Goal: Use online tool/utility: Use online tool/utility

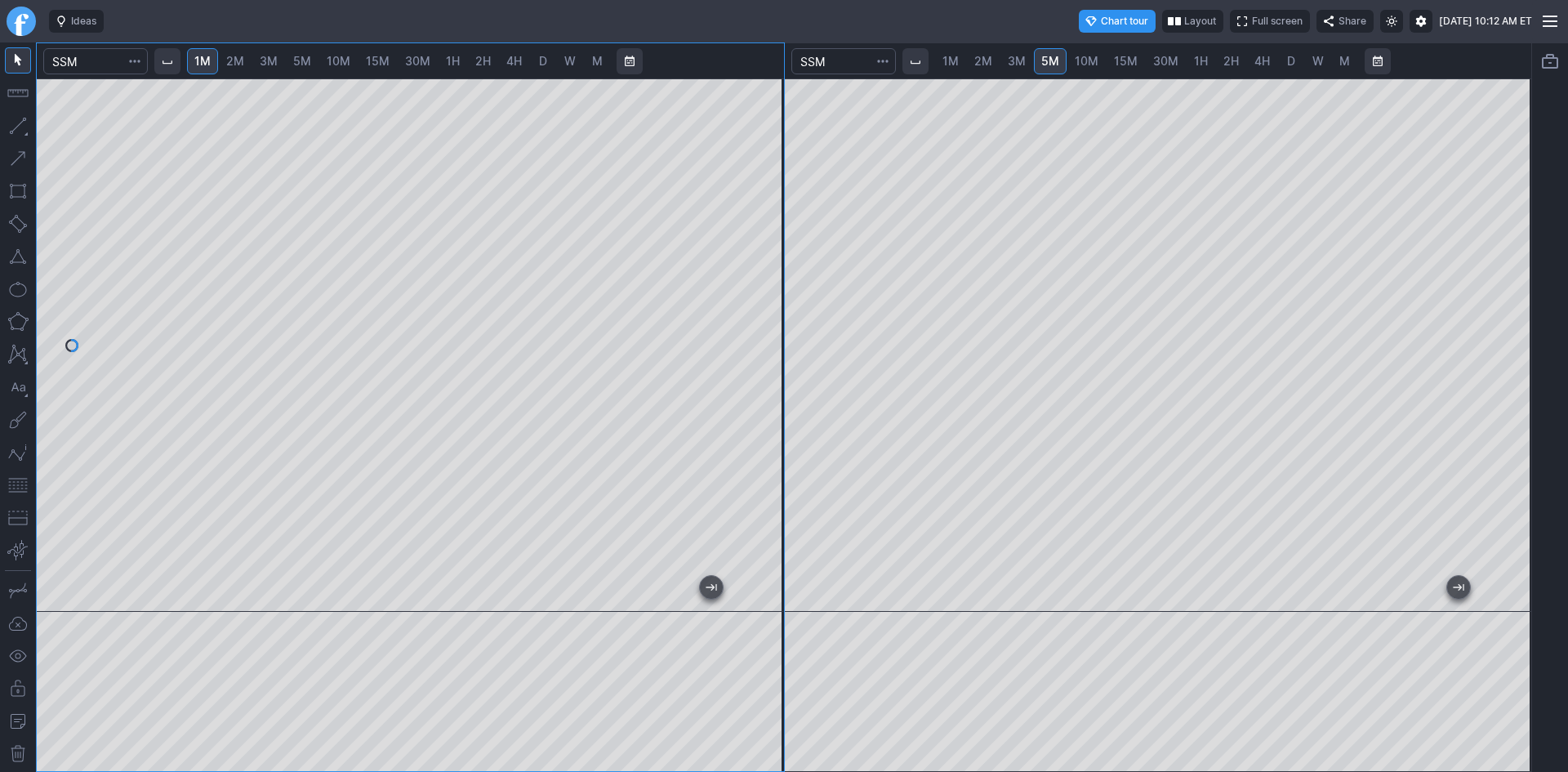
drag, startPoint x: 768, startPoint y: 309, endPoint x: 770, endPoint y: 368, distance: 59.0
click at [770, 368] on div at bounding box center [767, 340] width 34 height 493
drag, startPoint x: 765, startPoint y: 358, endPoint x: 767, endPoint y: 346, distance: 12.2
click at [767, 346] on div at bounding box center [767, 340] width 34 height 493
click at [830, 580] on div "1M 2M 3M 5M 10M 15M 30M 1H 2H 4H D W M 1M 2M 3M 5M 10M 15M 30M 1H 2H 4H D W M" at bounding box center [784, 408] width 1496 height 730
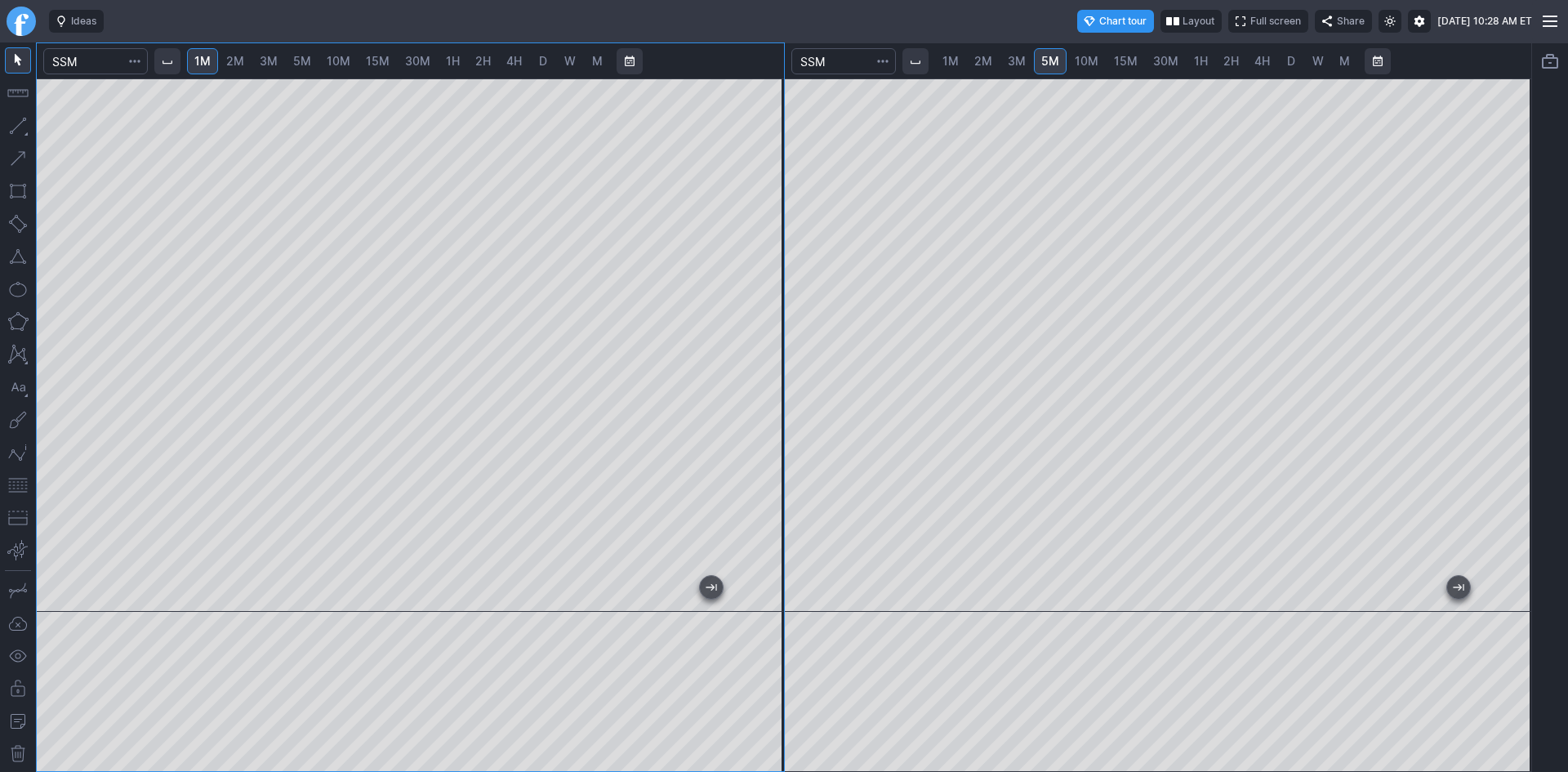
drag, startPoint x: 767, startPoint y: 395, endPoint x: 767, endPoint y: 408, distance: 13.0
click at [767, 408] on div at bounding box center [767, 340] width 34 height 493
click at [426, 557] on div at bounding box center [411, 345] width 747 height 534
drag, startPoint x: 770, startPoint y: 204, endPoint x: 769, endPoint y: 244, distance: 40.0
click at [769, 244] on div at bounding box center [767, 340] width 34 height 493
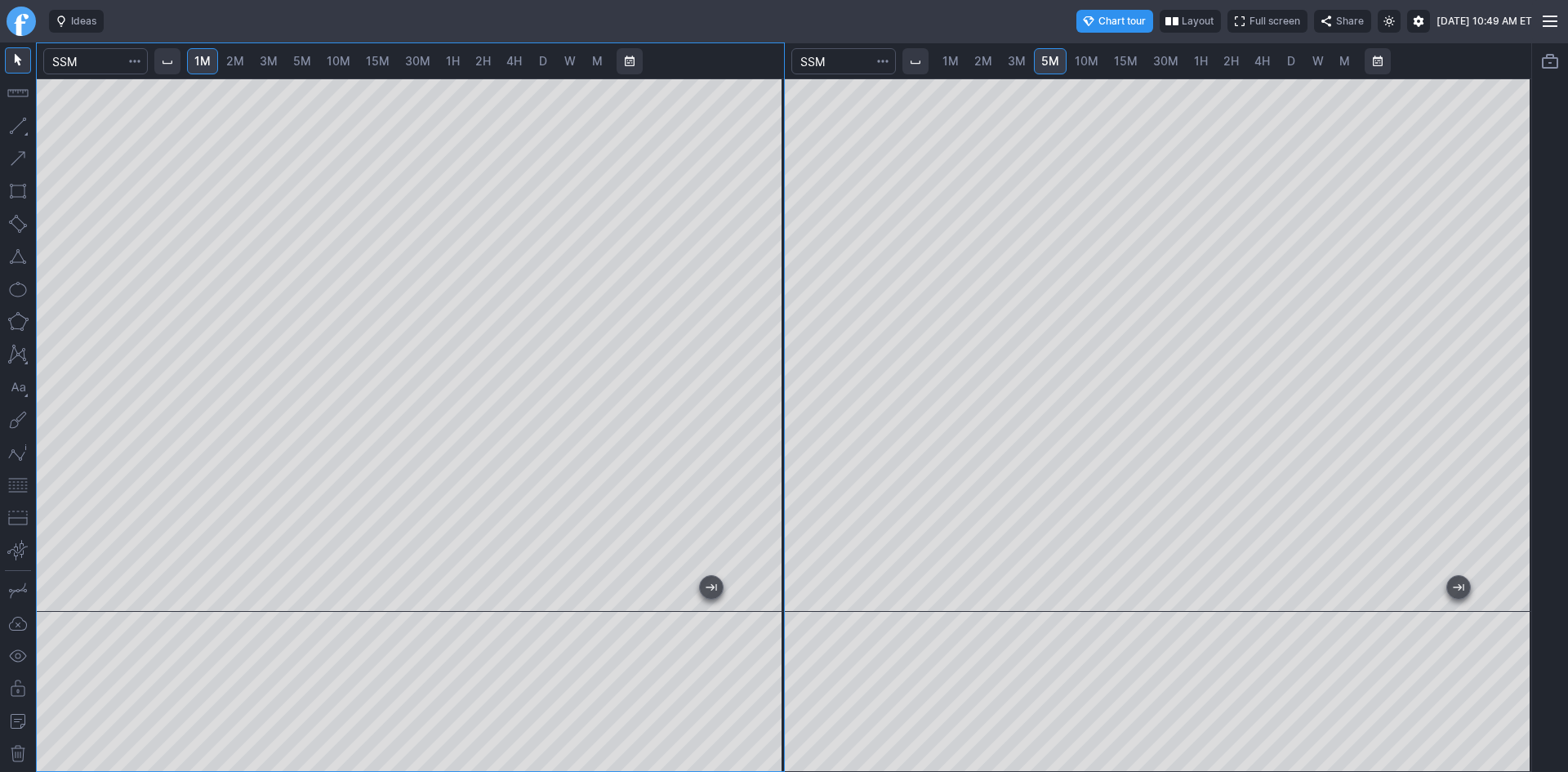
drag, startPoint x: 766, startPoint y: 315, endPoint x: 766, endPoint y: 306, distance: 9.0
click at [766, 306] on div at bounding box center [767, 340] width 34 height 493
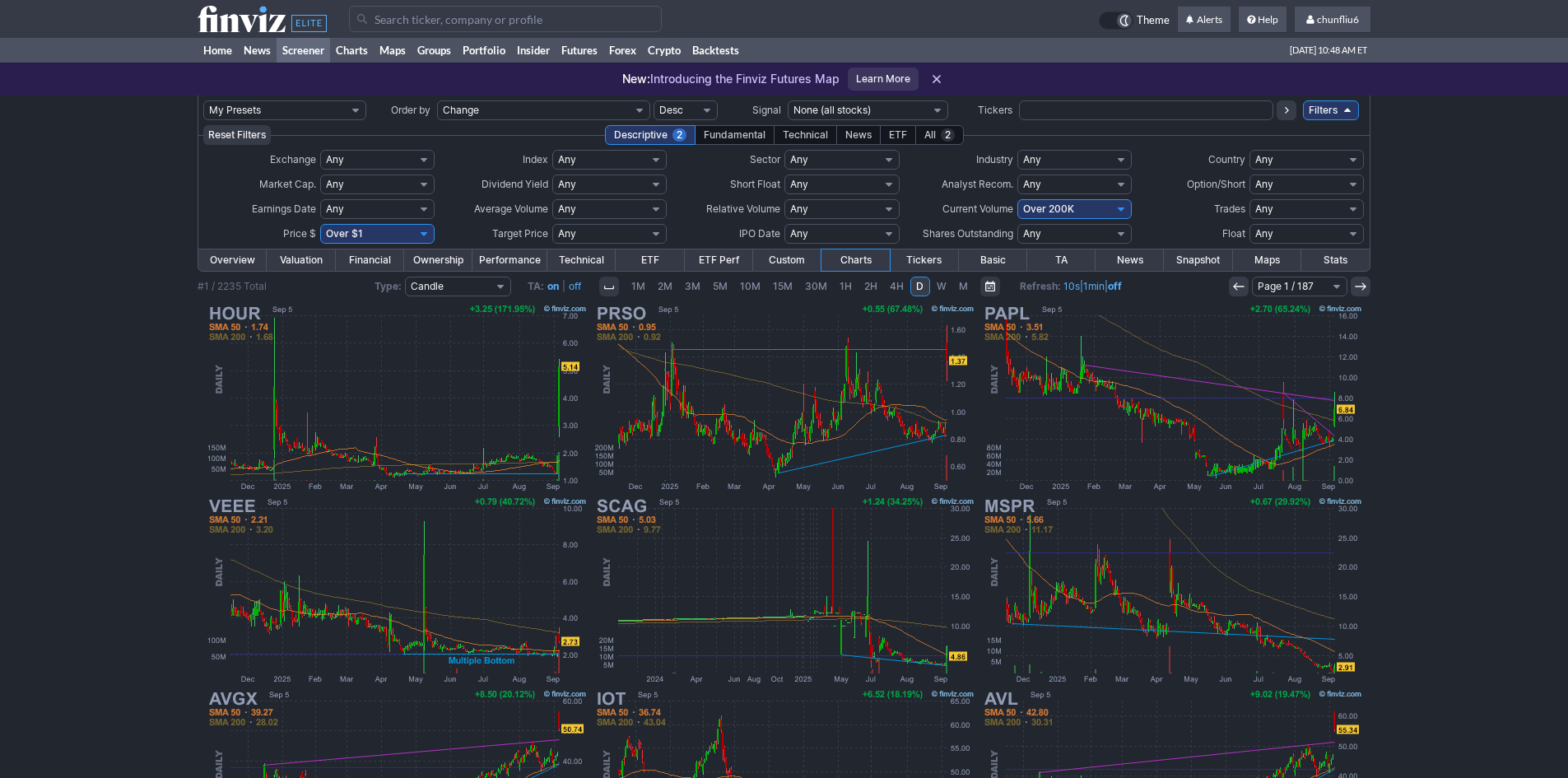
click at [1057, 207] on select "Any Under 50K Under 100K Under 500K Under 750K Under 1M Over 0 Over 50K Over 10…" at bounding box center [1074, 208] width 114 height 20
select select "o400"
click at [1018, 199] on select "Any Under 50K Under 100K Under 500K Under 750K Under 1M Over 0 Over 50K Over 10…" at bounding box center [1074, 208] width 114 height 20
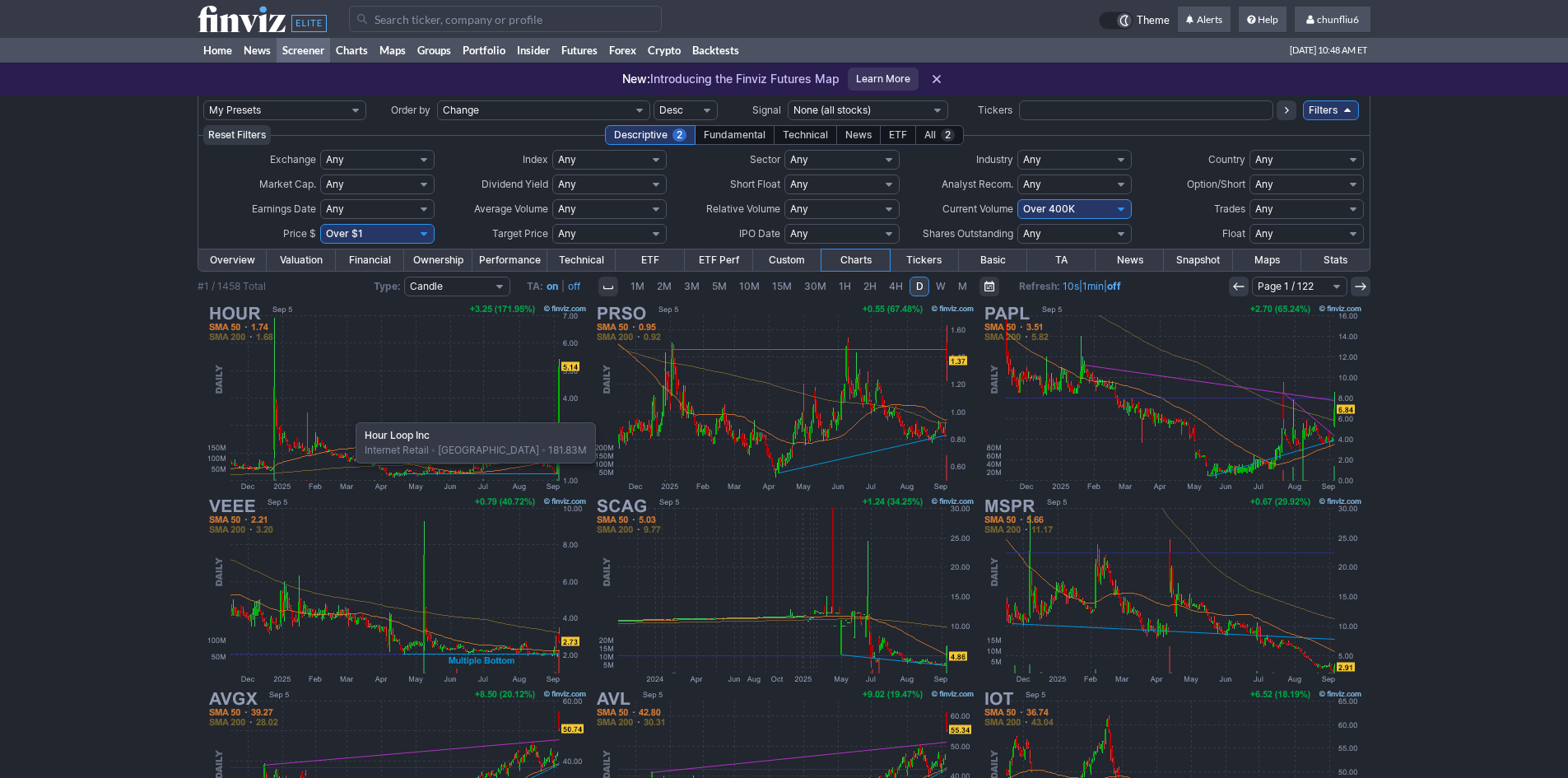
click at [348, 414] on img at bounding box center [397, 398] width 385 height 193
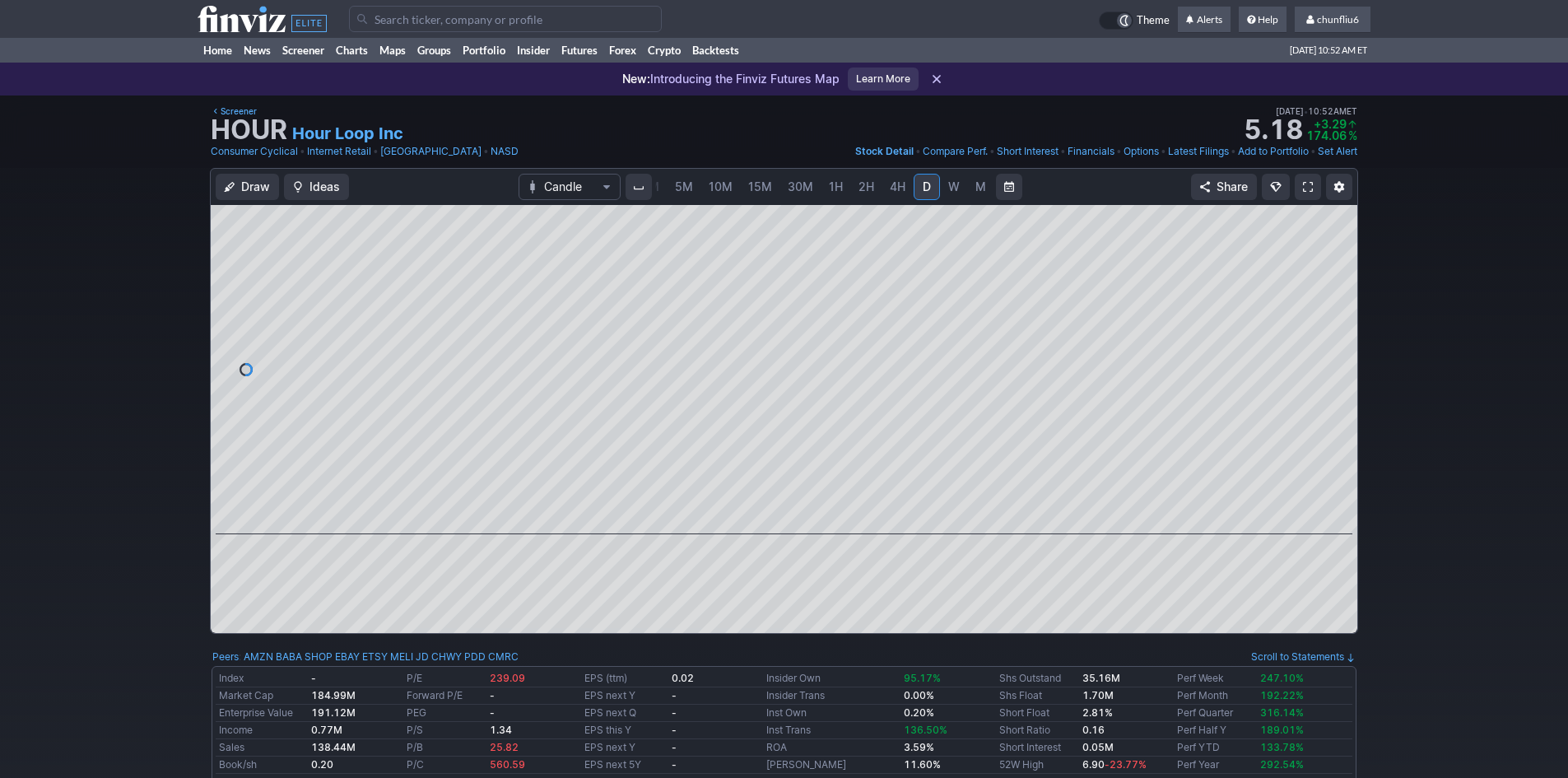
click at [1300, 187] on link at bounding box center [1307, 186] width 26 height 26
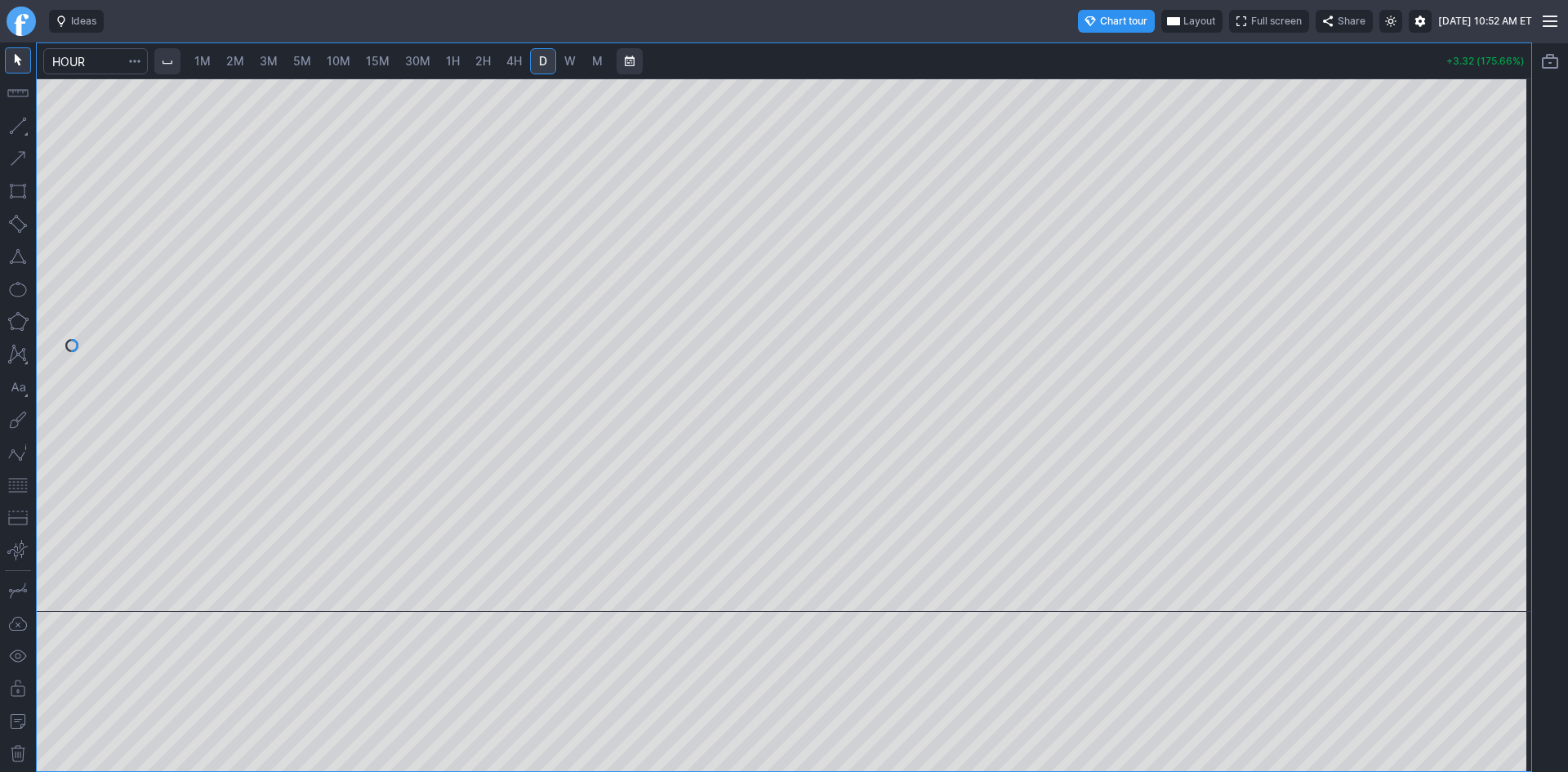
click at [1183, 28] on span "Layout" at bounding box center [1198, 21] width 31 height 16
click at [1132, 57] on button "Layout" at bounding box center [1126, 53] width 23 height 23
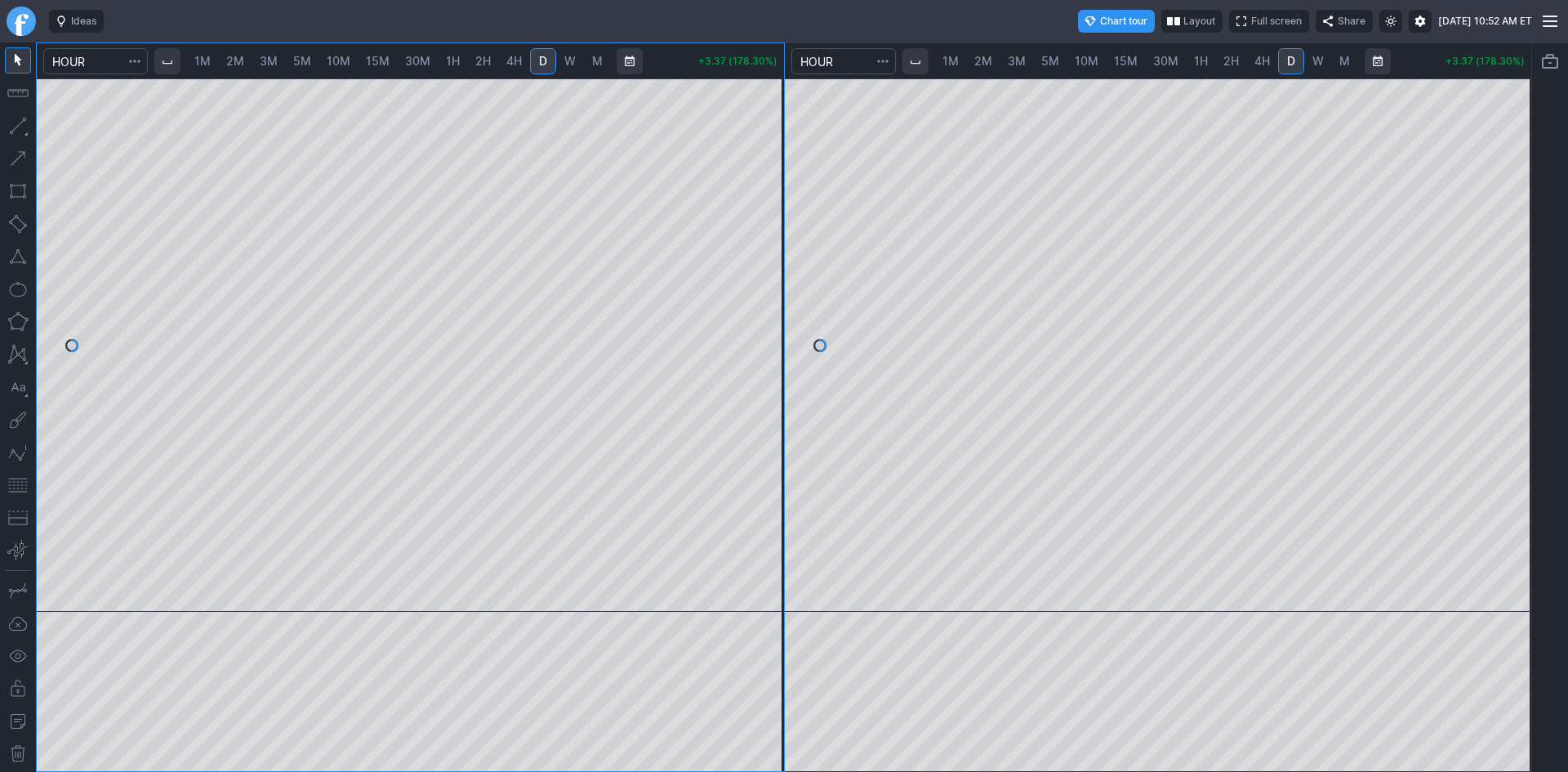
click at [1477, 240] on div at bounding box center [1158, 345] width 747 height 534
click at [20, 481] on button "button" at bounding box center [17, 484] width 26 height 26
click at [230, 64] on link "2M" at bounding box center [235, 61] width 32 height 26
drag, startPoint x: 768, startPoint y: 170, endPoint x: 753, endPoint y: 250, distance: 81.4
click at [766, 220] on div at bounding box center [767, 340] width 34 height 493
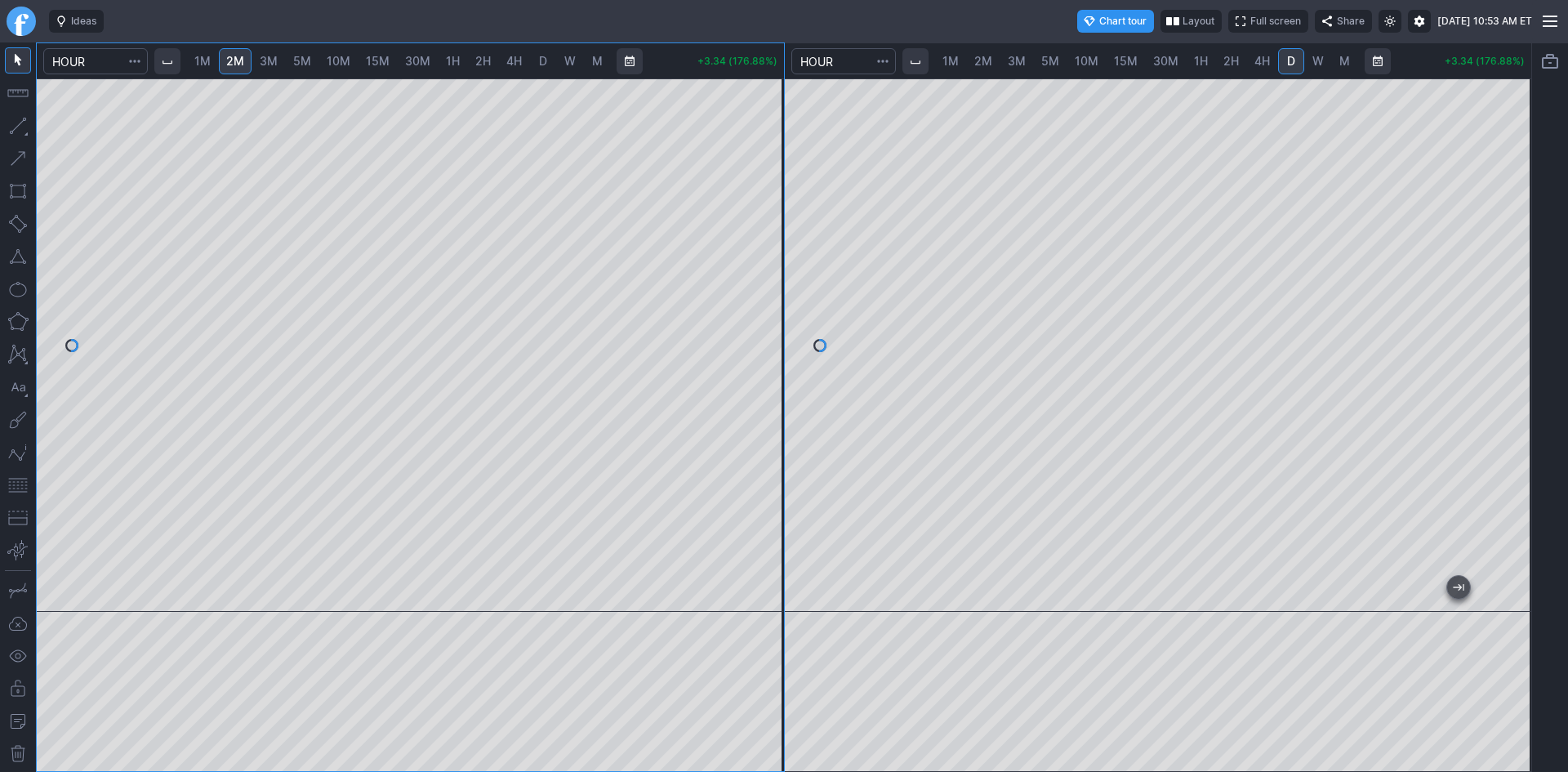
drag, startPoint x: 770, startPoint y: 262, endPoint x: 768, endPoint y: 294, distance: 32.1
click at [768, 294] on div at bounding box center [767, 340] width 34 height 493
click at [20, 480] on button "button" at bounding box center [17, 484] width 26 height 26
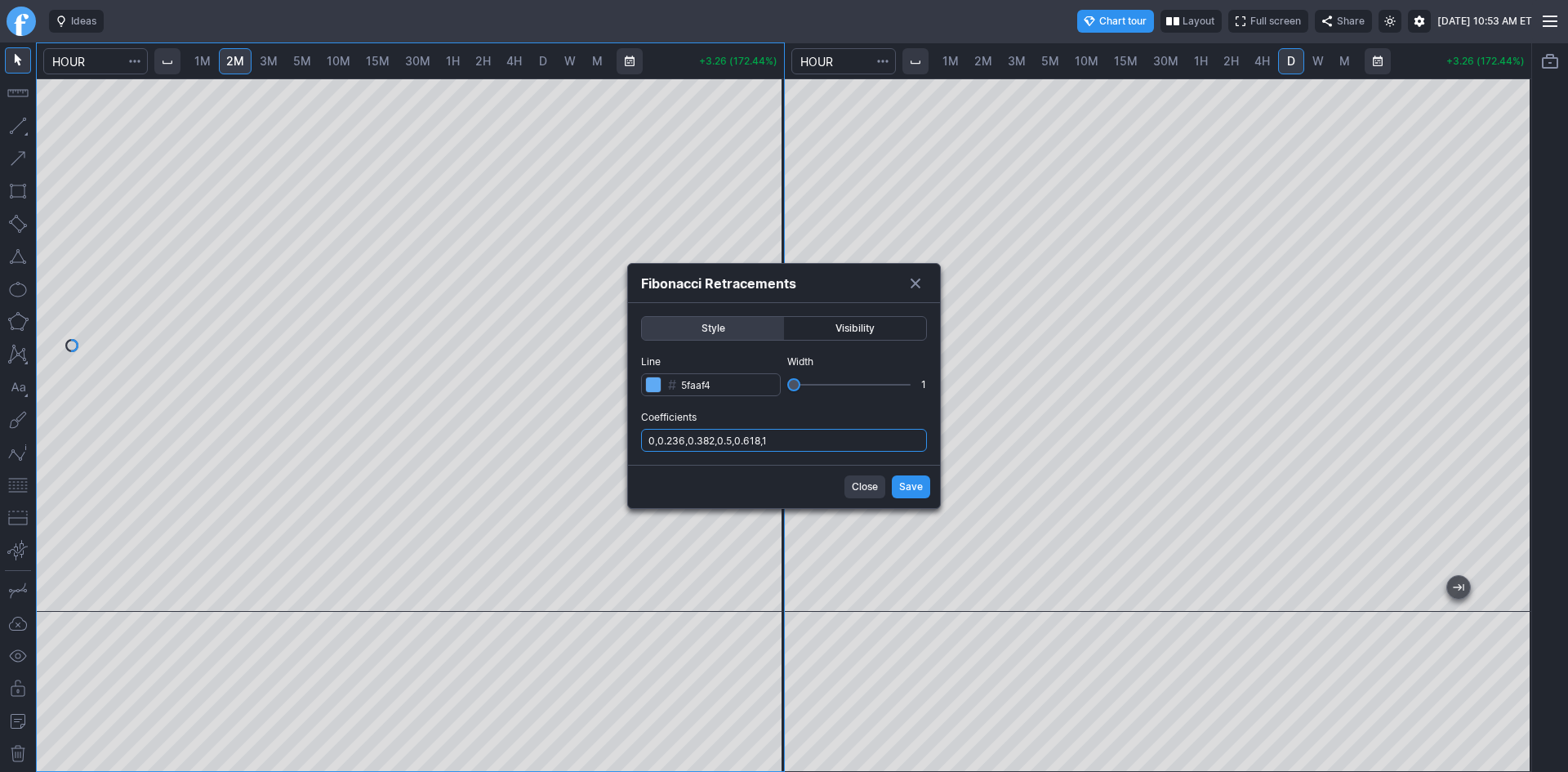
click at [778, 443] on input "0,0.236,0.382,0.5,0.618,1" at bounding box center [784, 440] width 286 height 23
type input "0,0.236,0.382,0.5,0.618,1,.786"
click at [895, 491] on button "Save" at bounding box center [911, 487] width 38 height 23
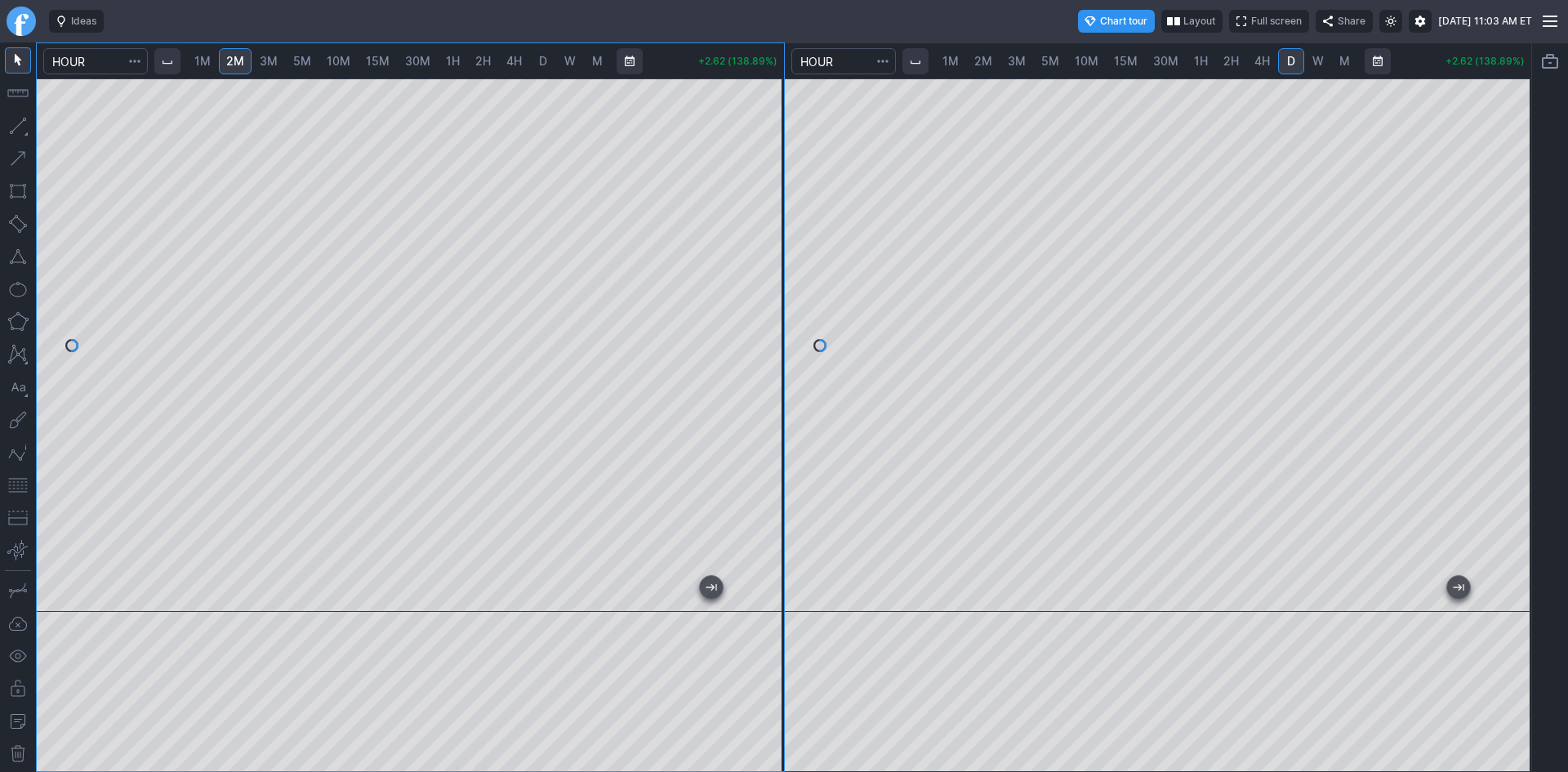
drag, startPoint x: 777, startPoint y: 148, endPoint x: 779, endPoint y: 212, distance: 64.0
click at [779, 212] on div at bounding box center [767, 340] width 34 height 493
click at [809, 192] on div "1M 2M 3M 5M 10M 15M 30M 1H 2H 4H D W M +2.68 (141.83%) 1M 2M 3M 5M 10M 15M 30M …" at bounding box center [784, 408] width 1496 height 730
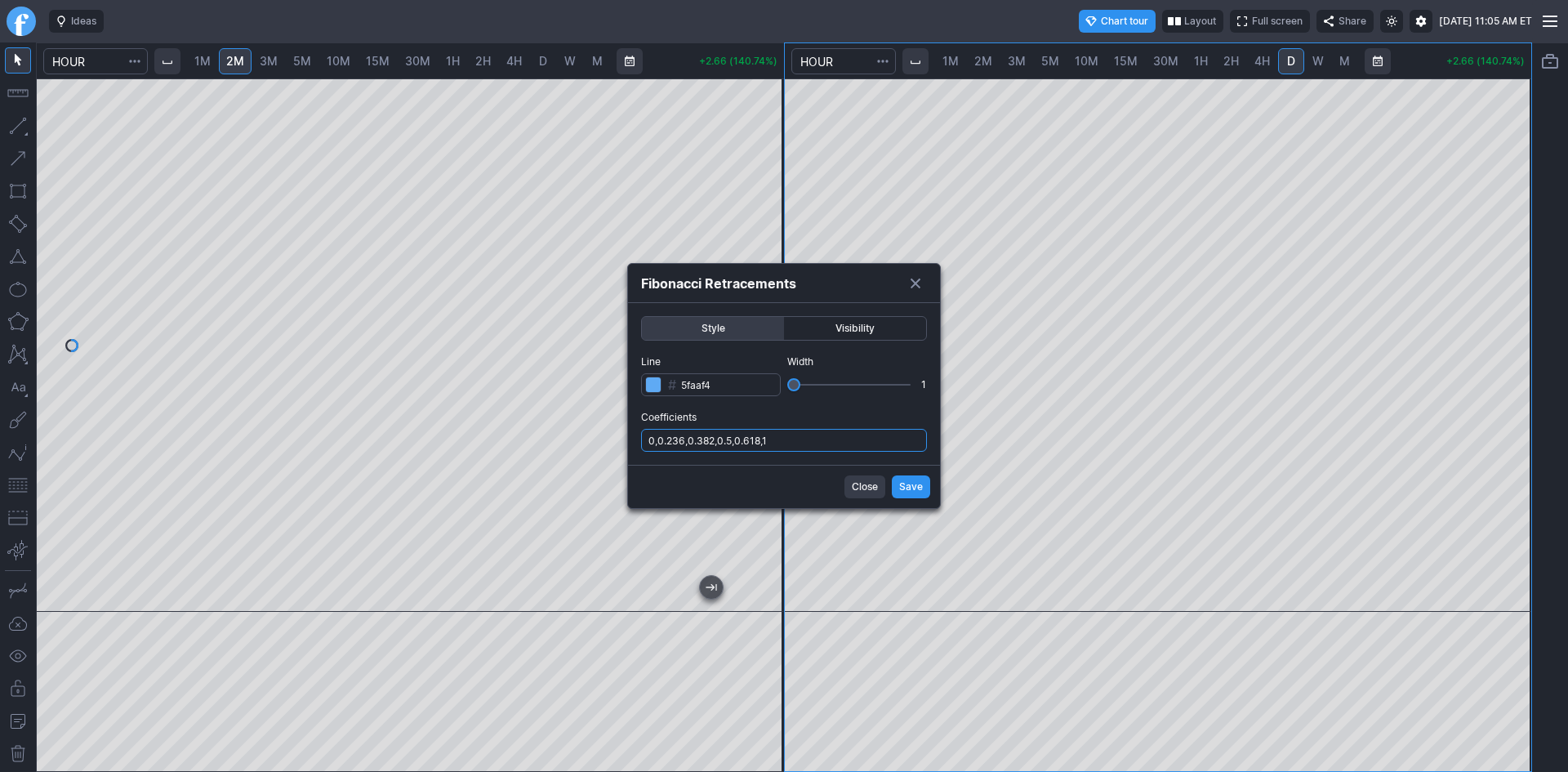
drag, startPoint x: 819, startPoint y: 437, endPoint x: 821, endPoint y: 448, distance: 11.2
click at [819, 439] on input "0,0.236,0.382,0.5,0.618,1" at bounding box center [784, 440] width 286 height 23
type input "0,0.236,0.382,0.5,0.618,1,.786"
click at [905, 483] on span "Save" at bounding box center [911, 486] width 24 height 16
click at [861, 442] on input "0,0.236,0.382,0.5,0.618,1,.786" at bounding box center [784, 440] width 286 height 23
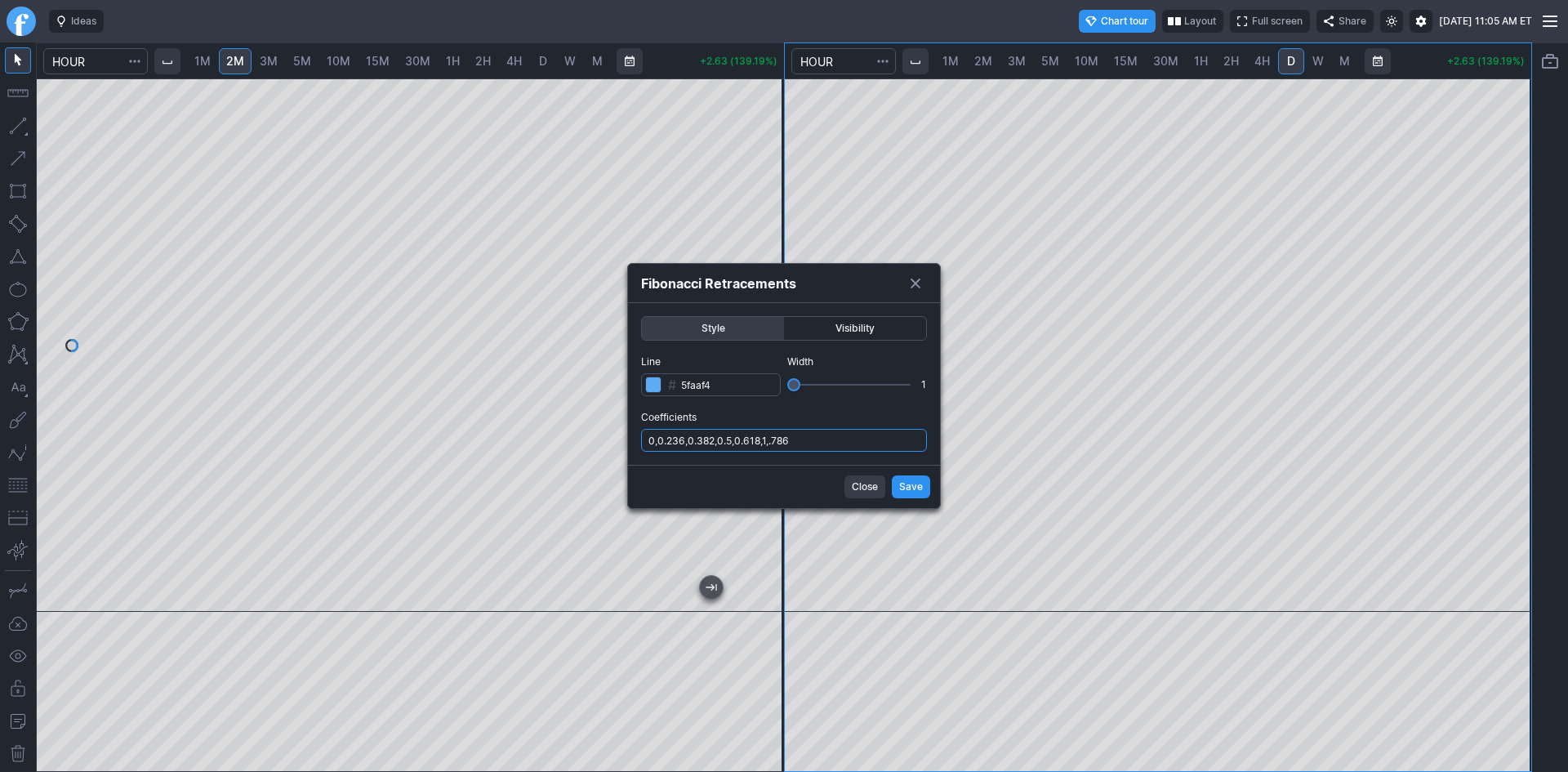
type input "0,0.236,0.382,0.5,0.618,1,.786,.1.236"
click at [906, 485] on span "Save" at bounding box center [911, 486] width 24 height 16
click at [790, 439] on input "0,0.236,0.382,0.5,0.618,1,.786,.1.236" at bounding box center [784, 440] width 286 height 23
type input "0,0.236,0.382,0.5,0.618,1,.786,1.236"
click at [912, 484] on span "Save" at bounding box center [911, 486] width 24 height 16
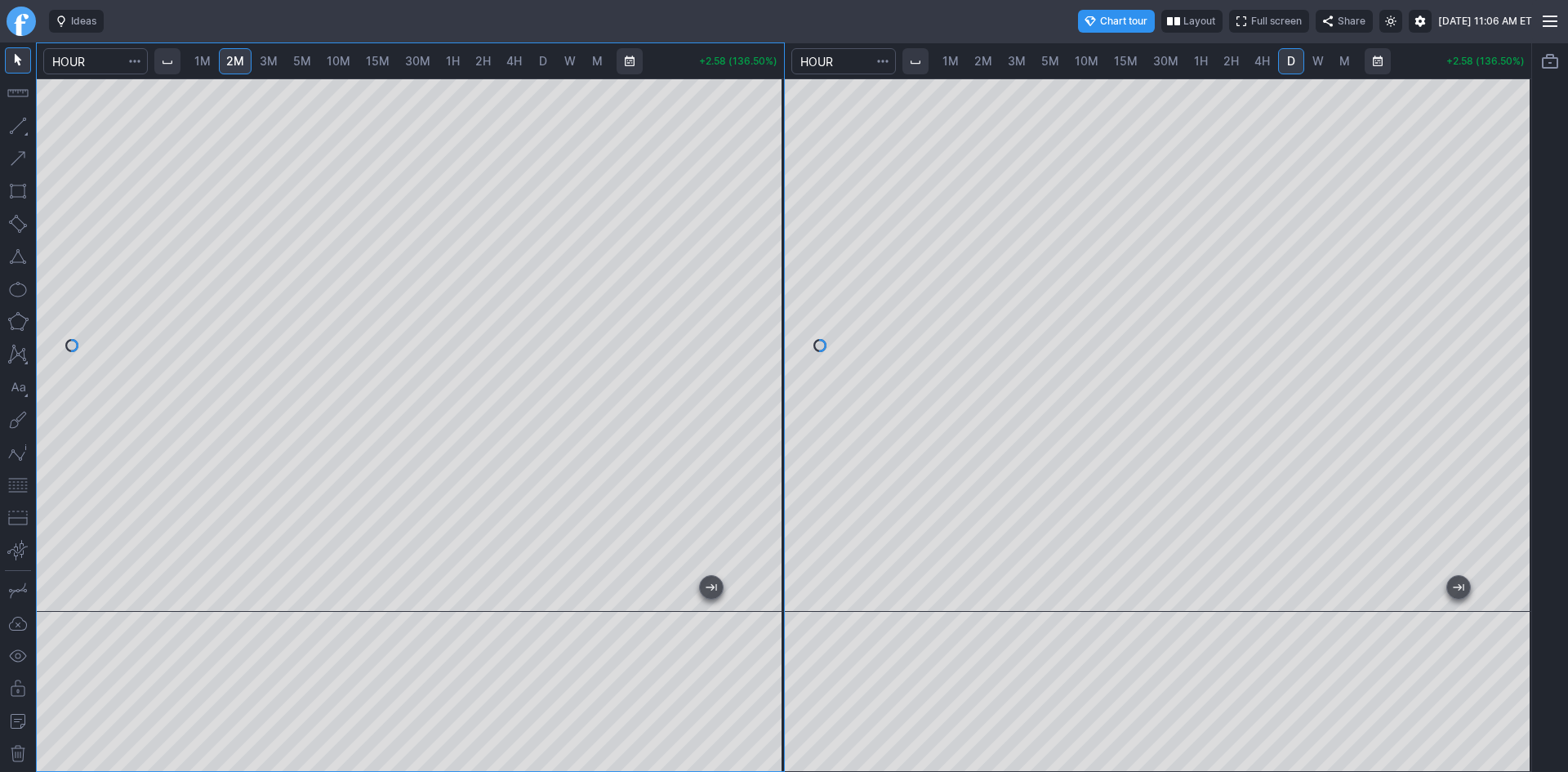
drag, startPoint x: 776, startPoint y: 295, endPoint x: 773, endPoint y: 338, distance: 43.1
click at [773, 338] on div at bounding box center [767, 340] width 34 height 493
drag, startPoint x: 775, startPoint y: 227, endPoint x: 753, endPoint y: 313, distance: 88.8
click at [753, 313] on div at bounding box center [767, 340] width 34 height 493
click at [428, 599] on div at bounding box center [411, 345] width 747 height 534
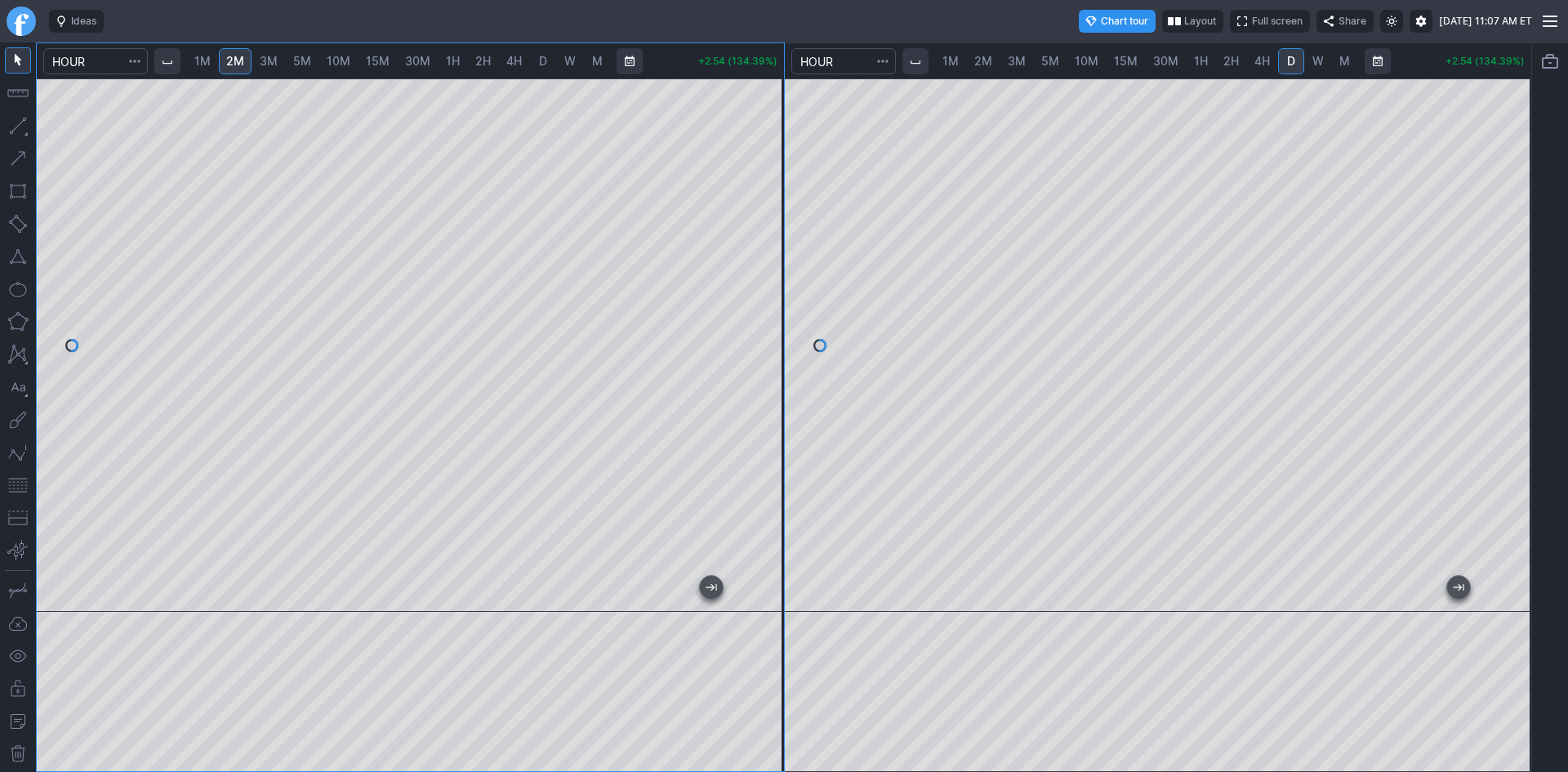
drag, startPoint x: 775, startPoint y: 195, endPoint x: 754, endPoint y: 335, distance: 141.6
click at [775, 219] on div at bounding box center [767, 340] width 34 height 493
drag, startPoint x: 526, startPoint y: 598, endPoint x: 403, endPoint y: 592, distance: 123.1
click at [403, 592] on div at bounding box center [411, 345] width 747 height 534
click at [457, 589] on div at bounding box center [407, 597] width 685 height 16
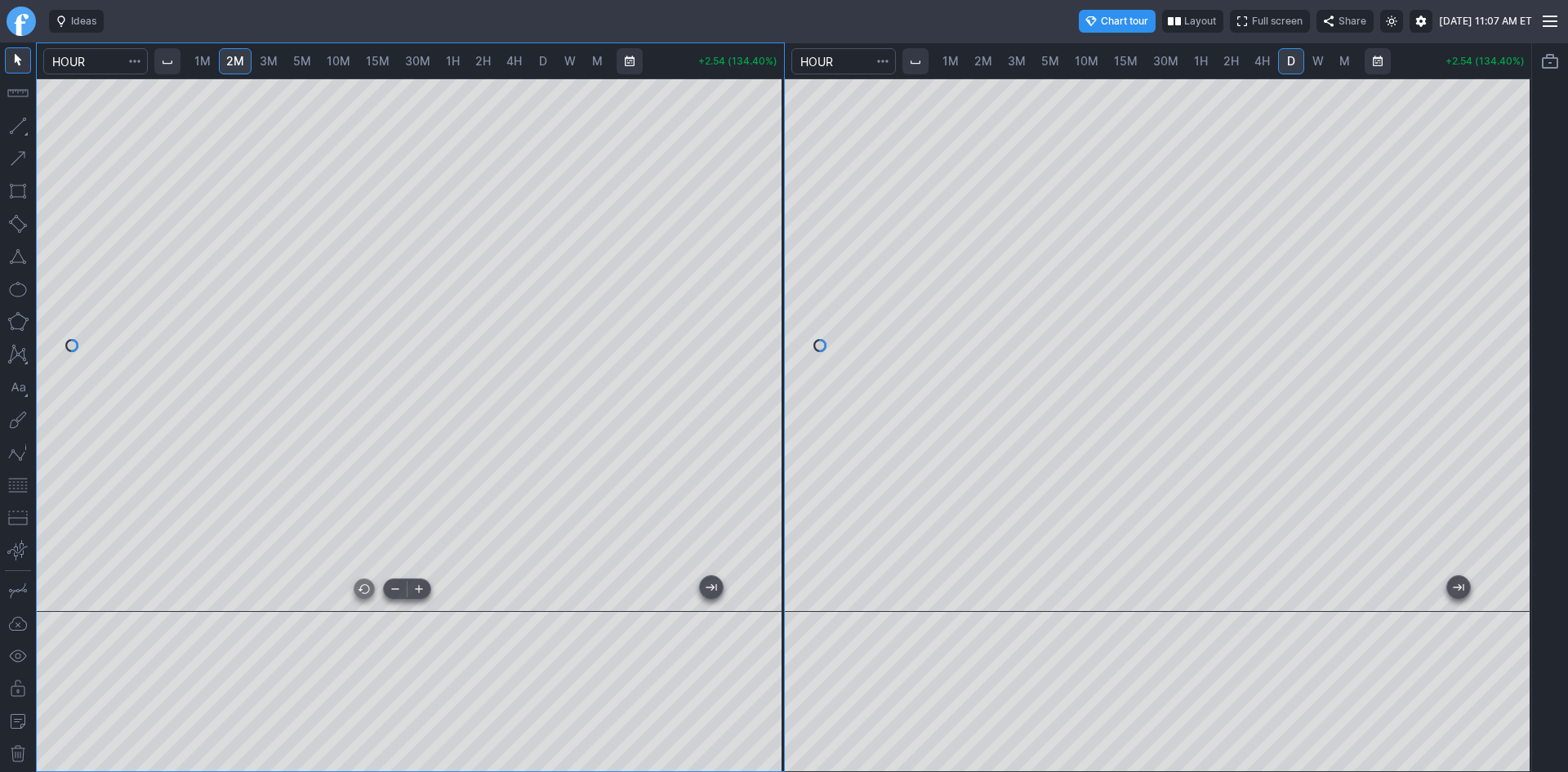
drag, startPoint x: 457, startPoint y: 589, endPoint x: 594, endPoint y: 593, distance: 137.1
click at [594, 593] on div at bounding box center [407, 597] width 685 height 16
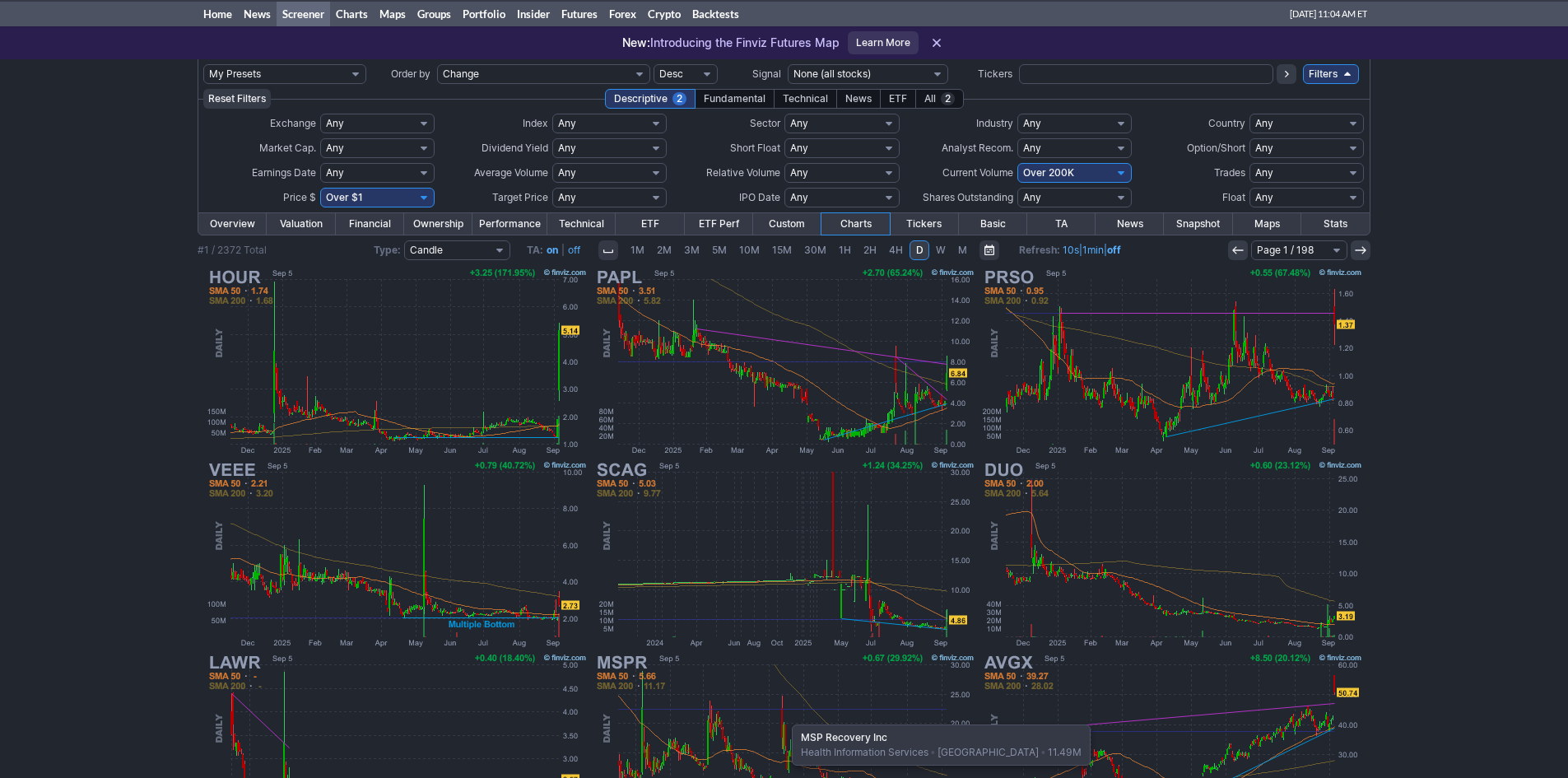
scroll to position [9, 0]
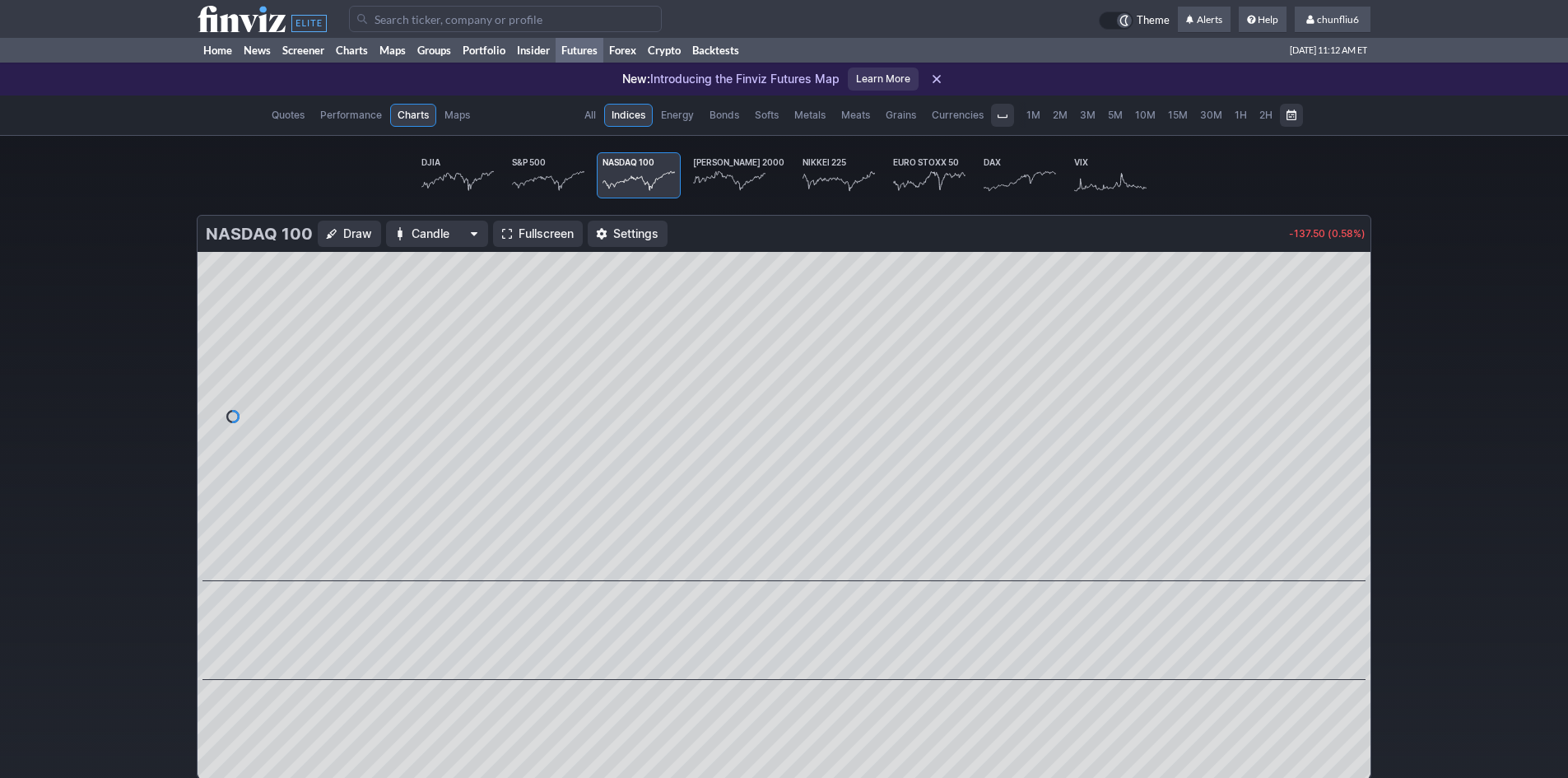
scroll to position [0, 102]
click at [221, 44] on link "Home" at bounding box center [218, 50] width 40 height 25
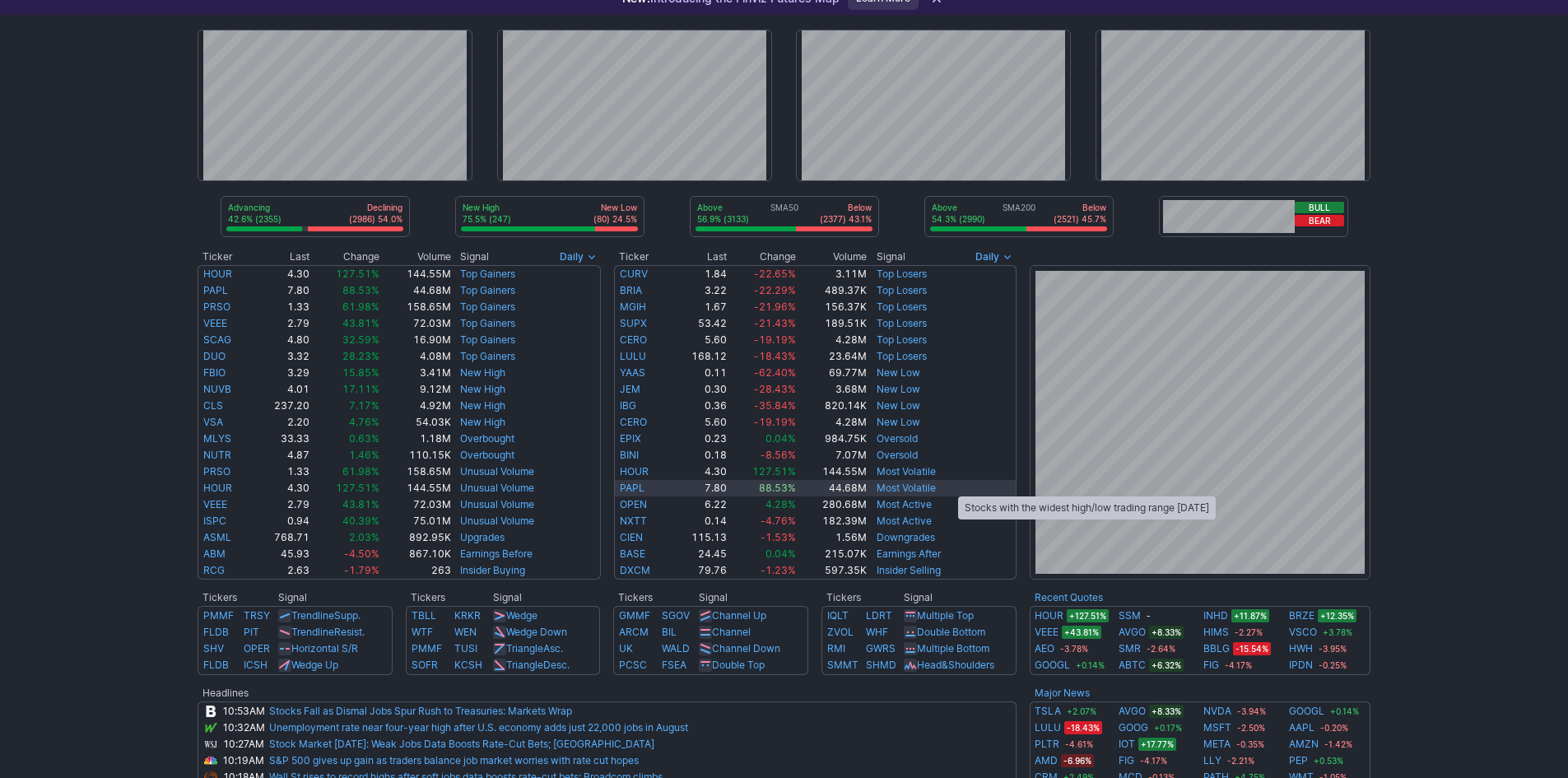
scroll to position [83, 0]
